Goal: Task Accomplishment & Management: Complete application form

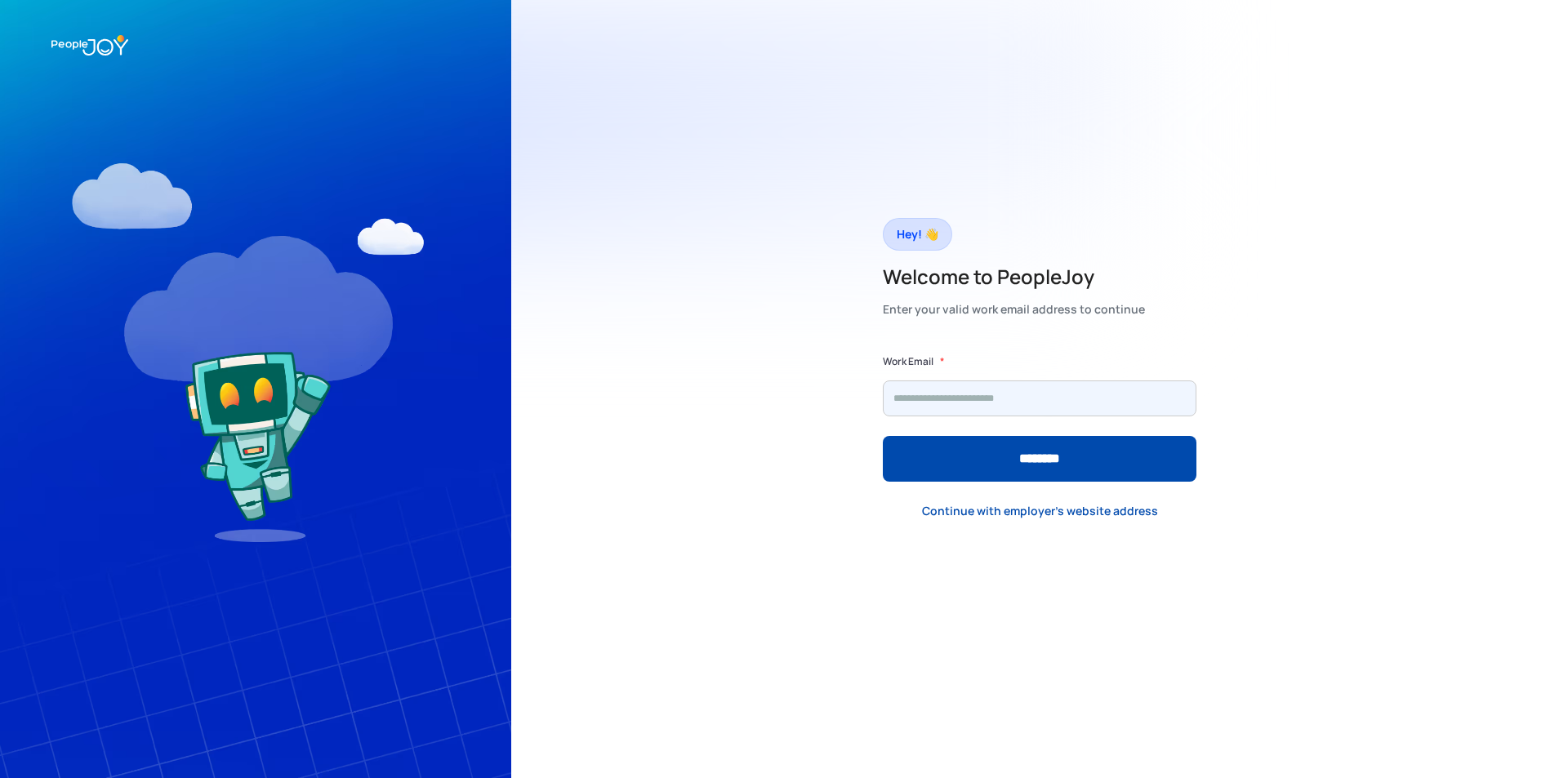
click at [930, 396] on input "Form" at bounding box center [1040, 398] width 314 height 36
type input "**********"
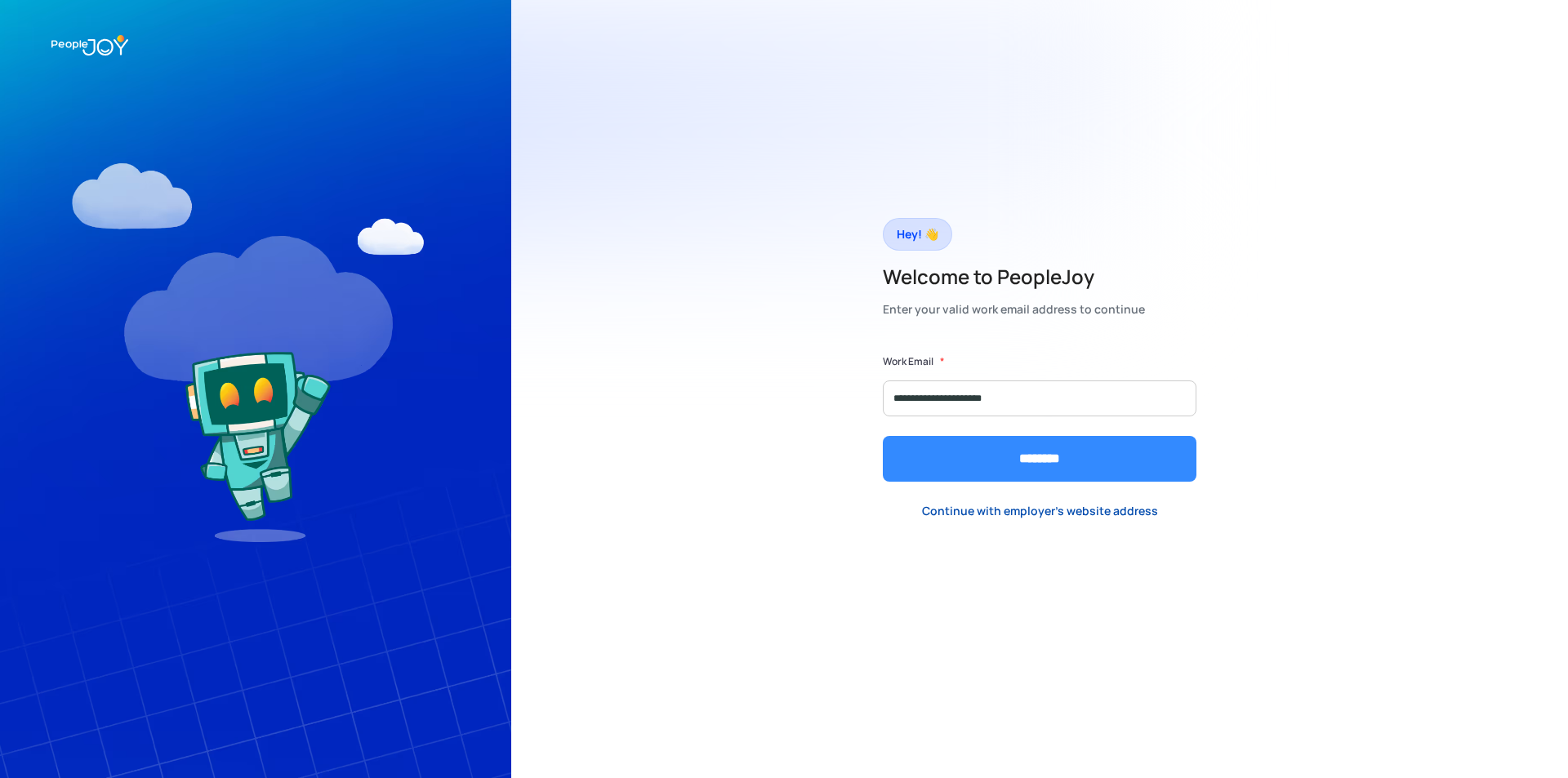
click at [986, 469] on input "********" at bounding box center [1040, 459] width 314 height 46
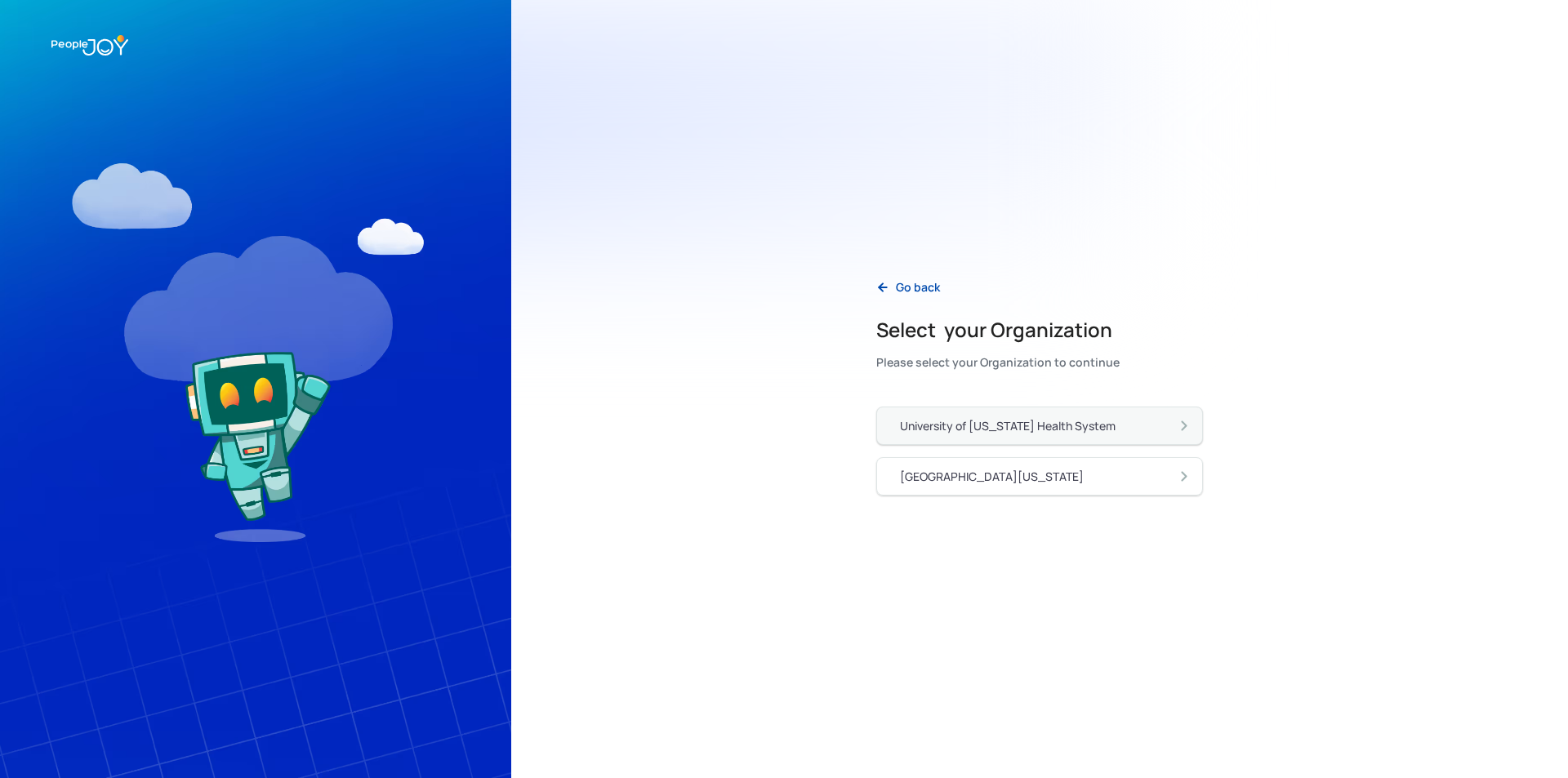
click at [968, 430] on div "University of [US_STATE] Health System" at bounding box center [1007, 426] width 215 height 16
